Goal: Task Accomplishment & Management: Complete application form

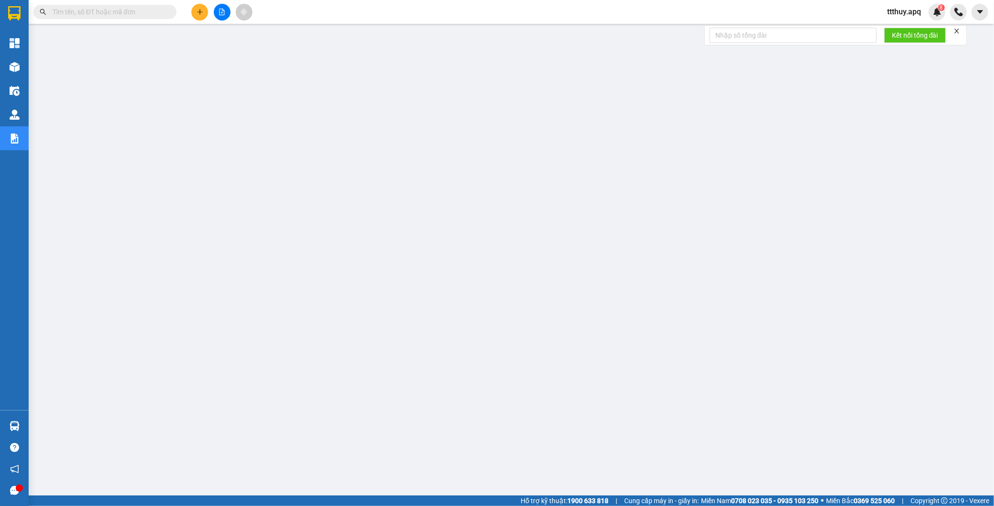
click at [145, 11] on input "text" at bounding box center [108, 12] width 113 height 10
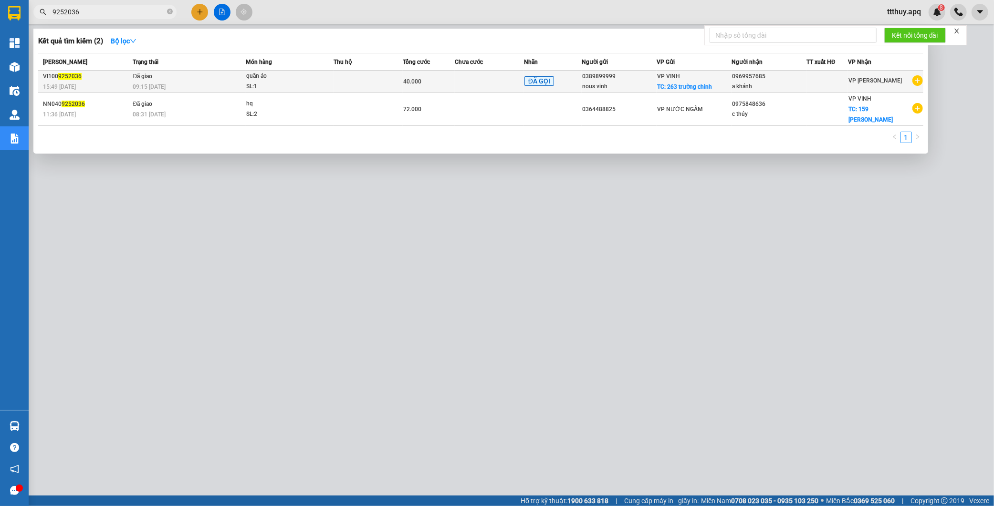
type input "9252036"
click at [120, 83] on div "15:49 [DATE]" at bounding box center [86, 87] width 87 height 10
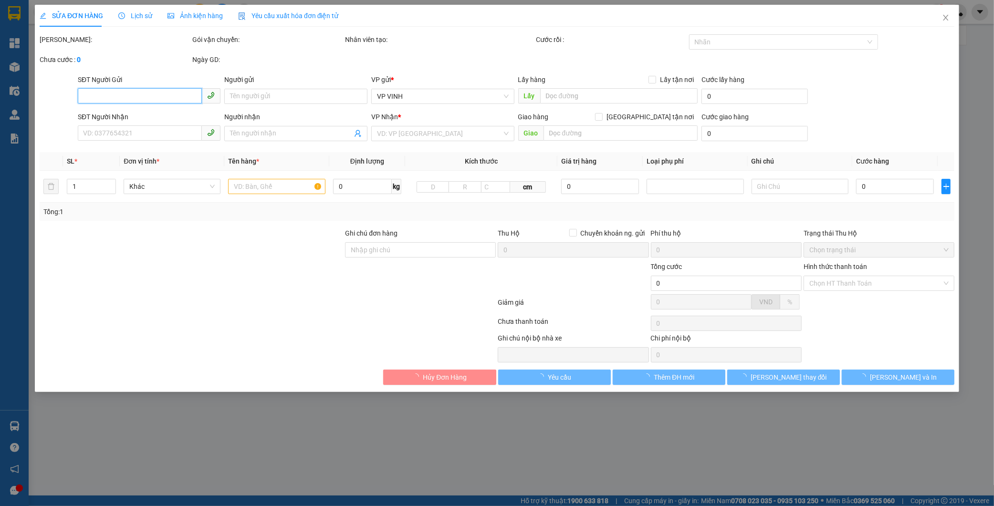
type input "0389899999"
type input "nous vinh"
checkbox input "true"
type input "263 trường chinh"
type input "0969957685"
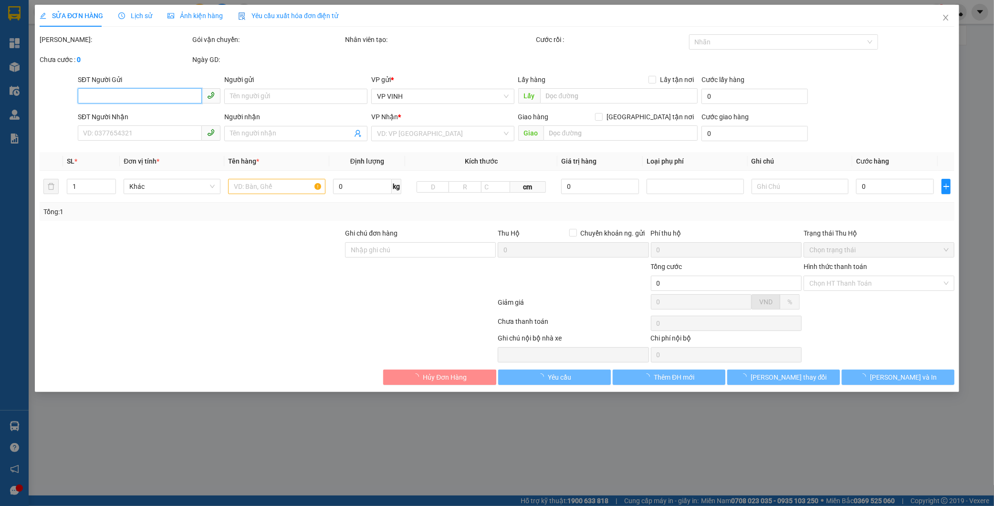
type input "a khánh"
type input "40.000"
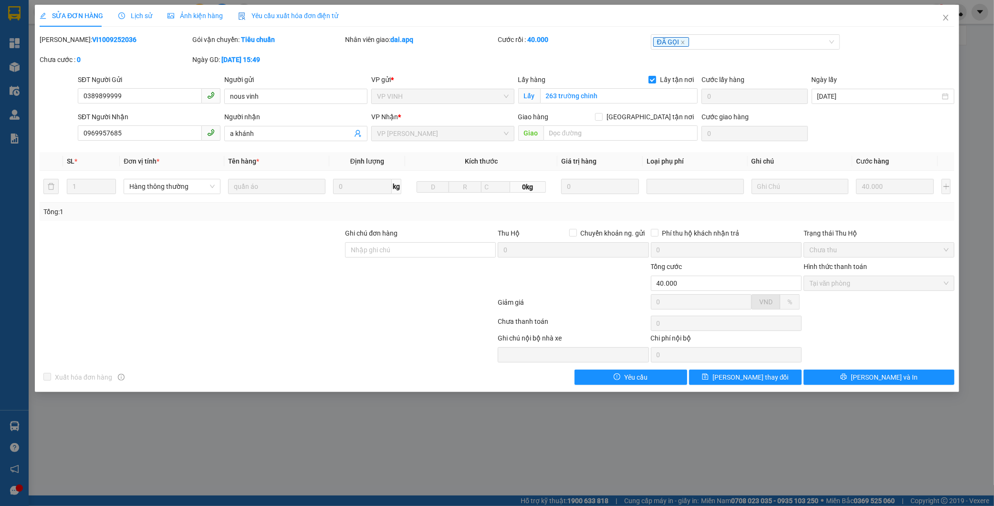
click at [102, 41] on b "VI1009252036" at bounding box center [114, 40] width 44 height 8
click at [127, 98] on input "0389899999" at bounding box center [140, 95] width 124 height 15
click at [948, 15] on icon "close" at bounding box center [946, 18] width 8 height 8
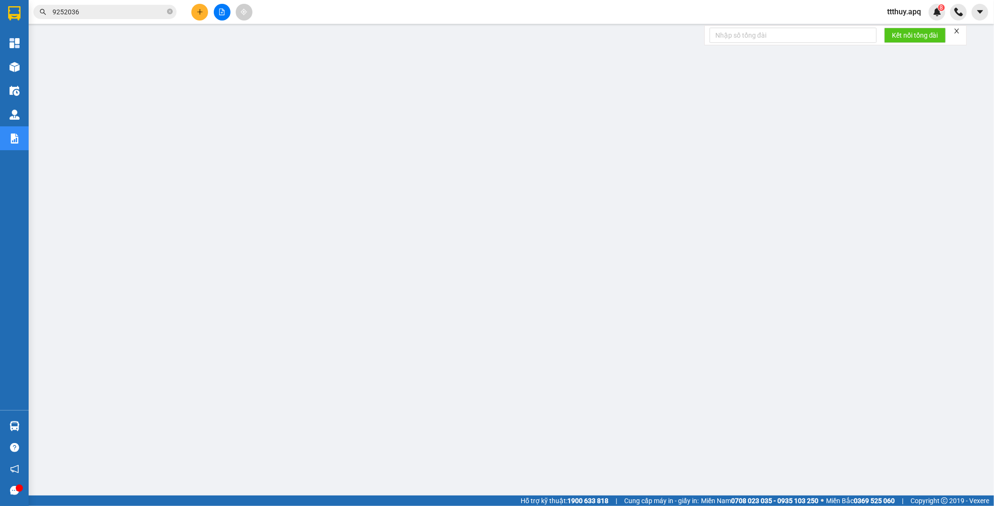
click at [135, 12] on input "9252036" at bounding box center [108, 12] width 113 height 10
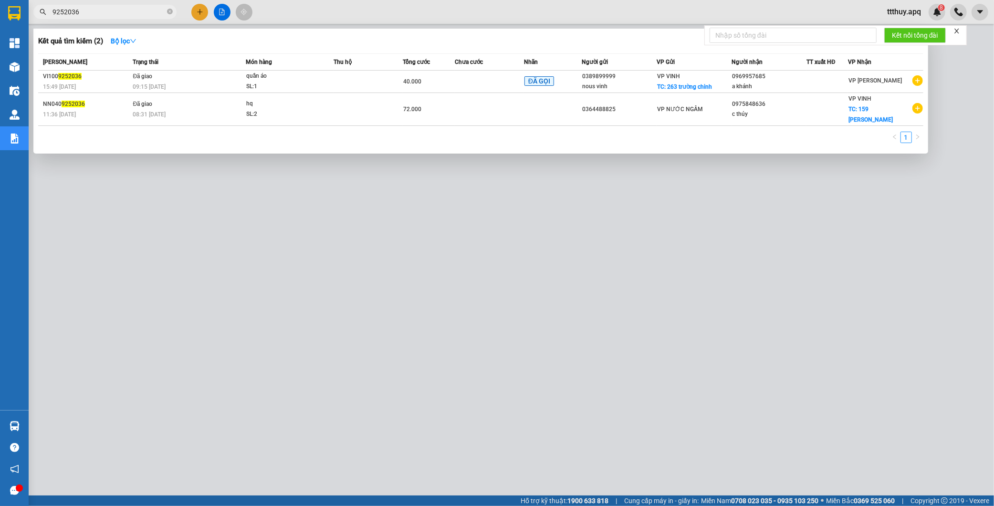
click at [135, 12] on input "9252036" at bounding box center [108, 12] width 113 height 10
paste input "0389899999"
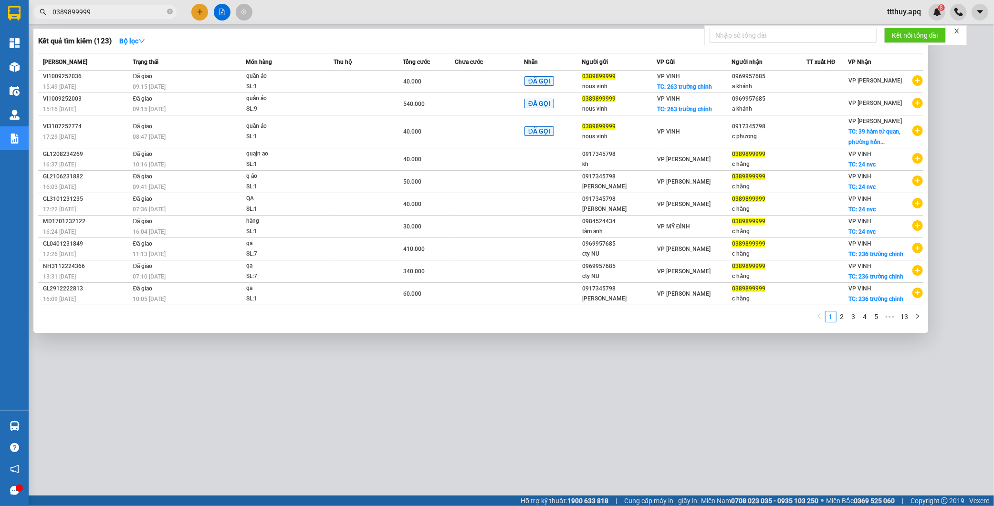
type input "0389899999"
click at [211, 375] on div at bounding box center [497, 253] width 994 height 506
